Goal: Information Seeking & Learning: Understand process/instructions

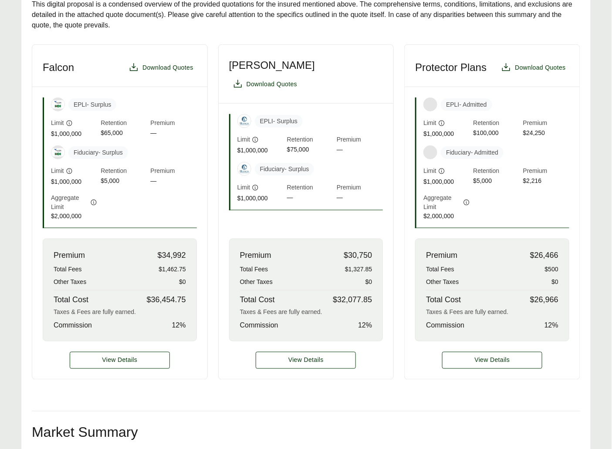
scroll to position [362, 0]
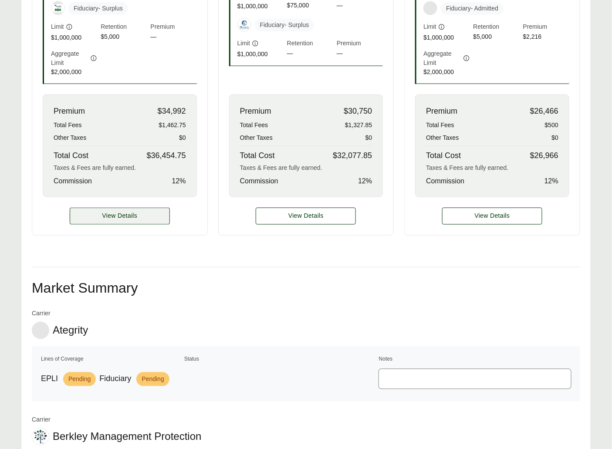
click at [130, 221] on span "View Details" at bounding box center [119, 216] width 35 height 9
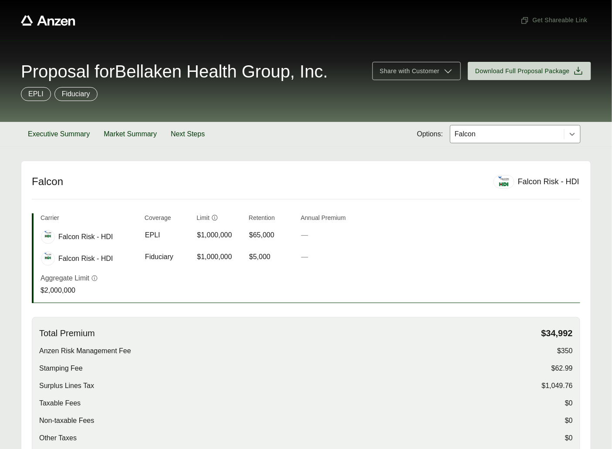
scroll to position [453, 0]
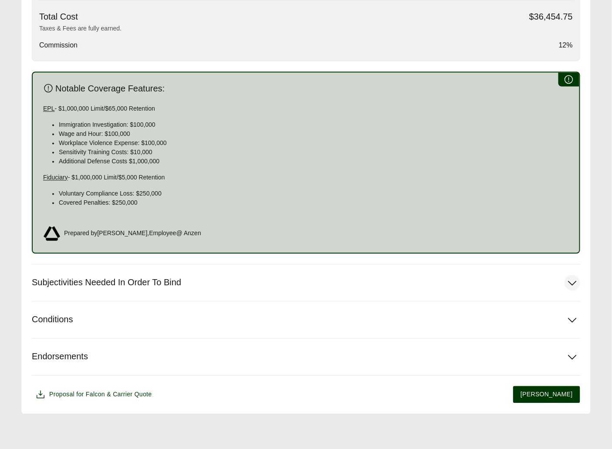
click at [150, 273] on button "Subjectivities Needed In Order To Bind" at bounding box center [306, 283] width 548 height 37
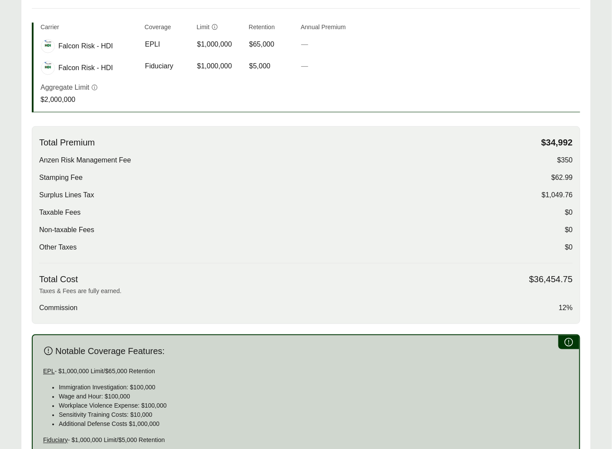
scroll to position [0, 0]
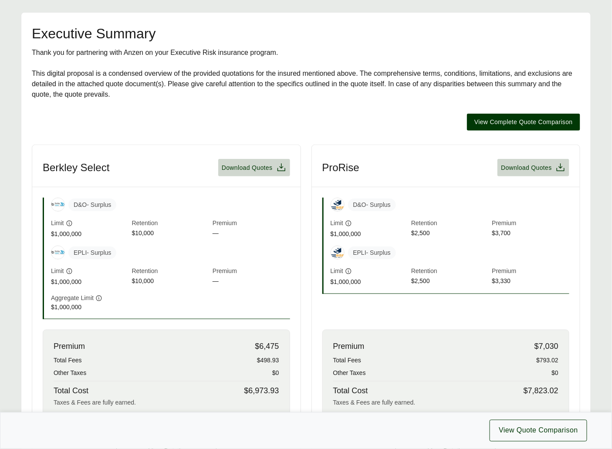
scroll to position [314, 0]
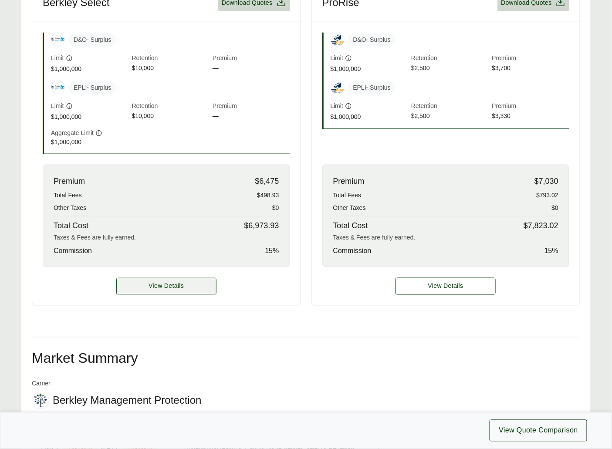
click at [161, 287] on span "View Details" at bounding box center [165, 286] width 35 height 9
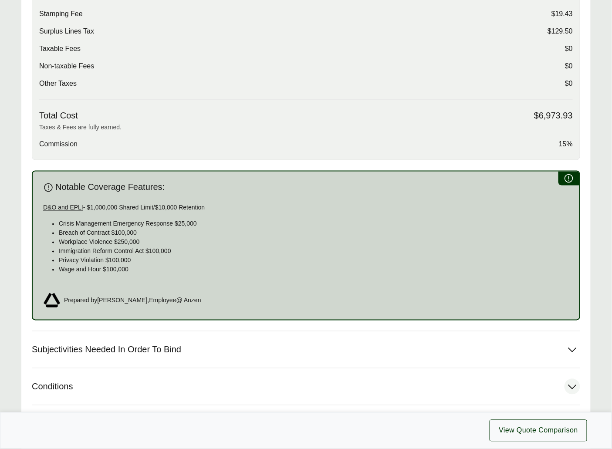
scroll to position [462, 0]
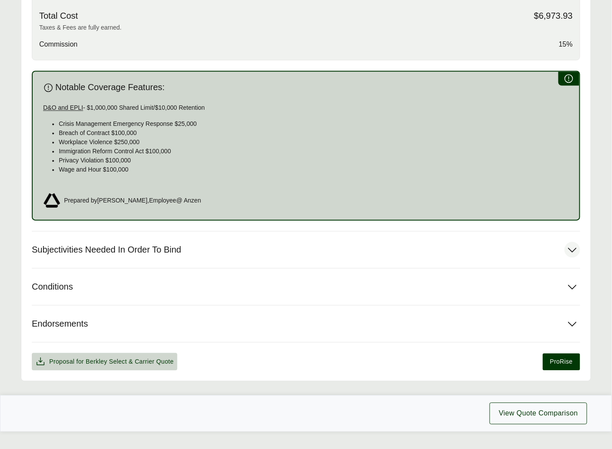
click at [151, 245] on span "Subjectivities Needed In Order To Bind" at bounding box center [106, 250] width 149 height 11
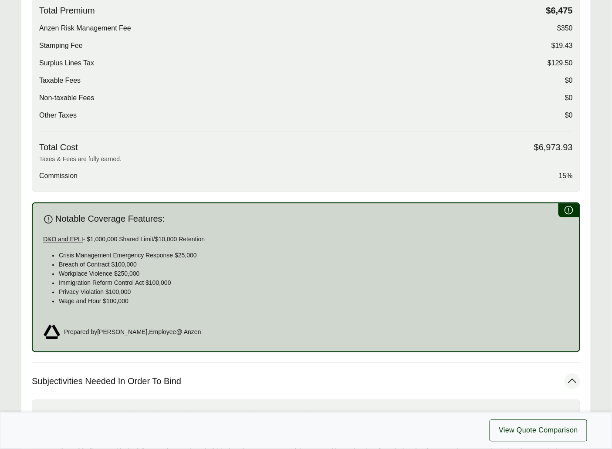
scroll to position [494, 0]
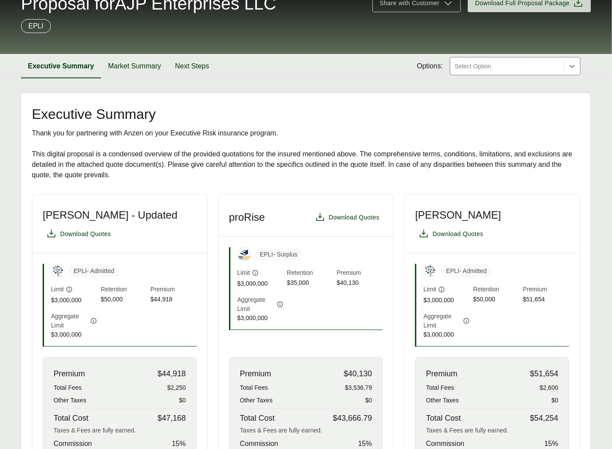
scroll to position [18, 0]
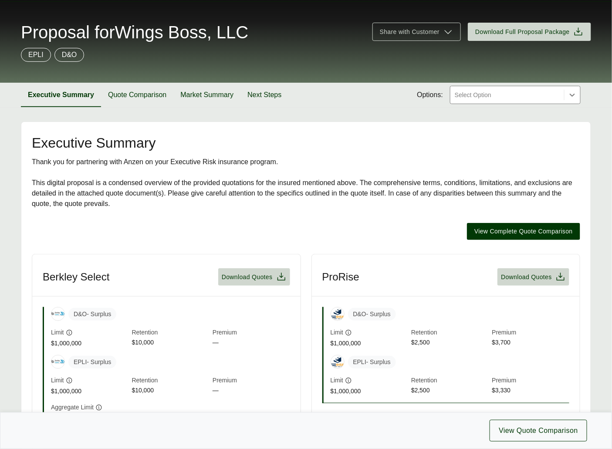
scroll to position [172, 0]
